Goal: Task Accomplishment & Management: Complete application form

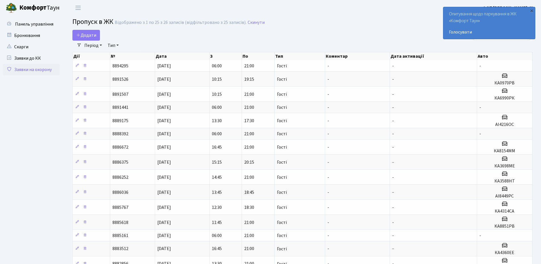
select select "25"
click at [530, 11] on div "×" at bounding box center [532, 11] width 6 height 6
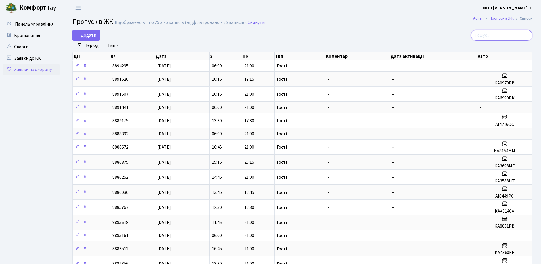
click at [500, 34] on input "search" at bounding box center [502, 35] width 62 height 11
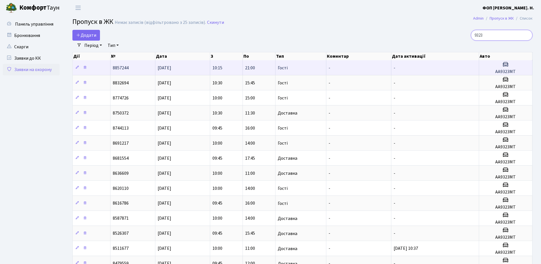
type input "9323"
drag, startPoint x: 503, startPoint y: 73, endPoint x: 495, endPoint y: 73, distance: 8.2
click at [495, 73] on h5 "АА9323МТ" at bounding box center [506, 71] width 49 height 5
copy h5 "АА9323МТ"
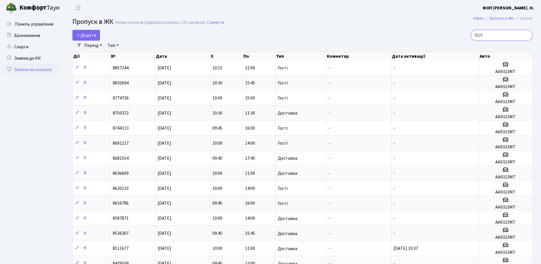
click at [503, 36] on input "9323" at bounding box center [502, 35] width 62 height 11
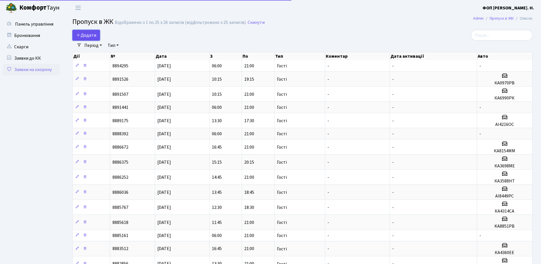
click at [93, 37] on span "Додати" at bounding box center [86, 35] width 20 height 6
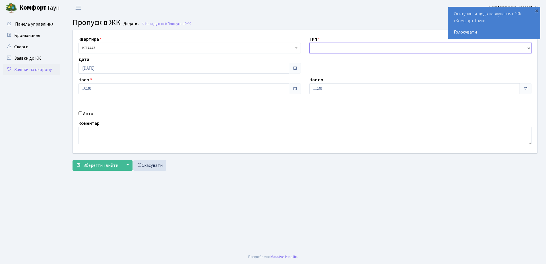
click at [357, 51] on select "- Доставка Таксі Гості Сервіс" at bounding box center [420, 48] width 222 height 11
select select "3"
click at [309, 43] on select "- Доставка Таксі Гості Сервіс" at bounding box center [420, 48] width 222 height 11
click at [325, 90] on input "11:30" at bounding box center [414, 88] width 211 height 11
click at [324, 106] on icon at bounding box center [324, 108] width 15 height 15
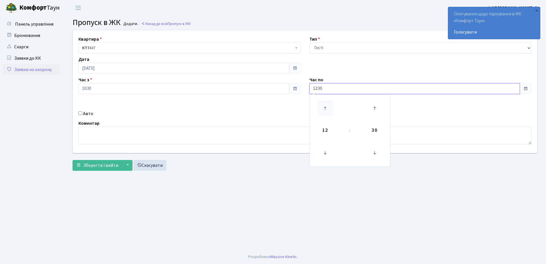
click at [324, 106] on icon at bounding box center [324, 108] width 15 height 15
type input "16:30"
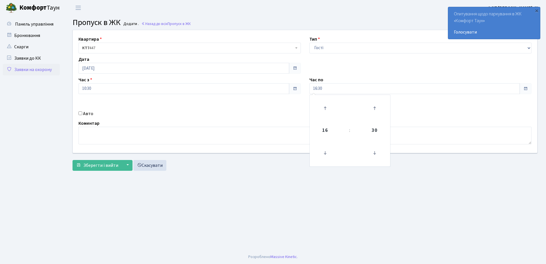
click at [88, 114] on label "Авто" at bounding box center [88, 113] width 10 height 7
click at [82, 114] on input "Авто" at bounding box center [80, 113] width 4 height 4
checkbox input "true"
paste input "АА9323МТ"
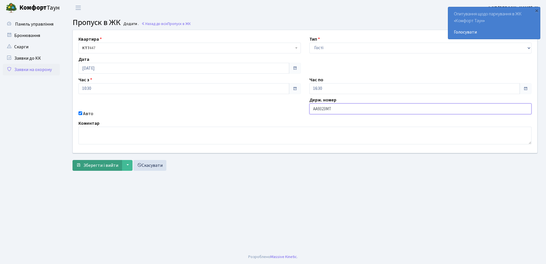
type input "АА9323МТ"
click at [90, 167] on span "Зберегти і вийти" at bounding box center [100, 165] width 35 height 6
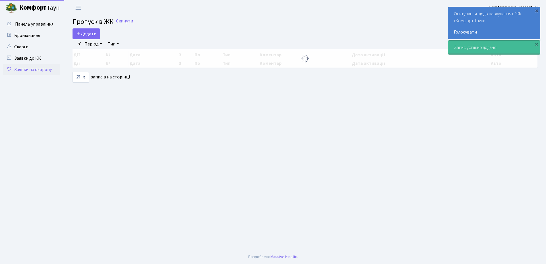
select select "25"
